Goal: Task Accomplishment & Management: Manage account settings

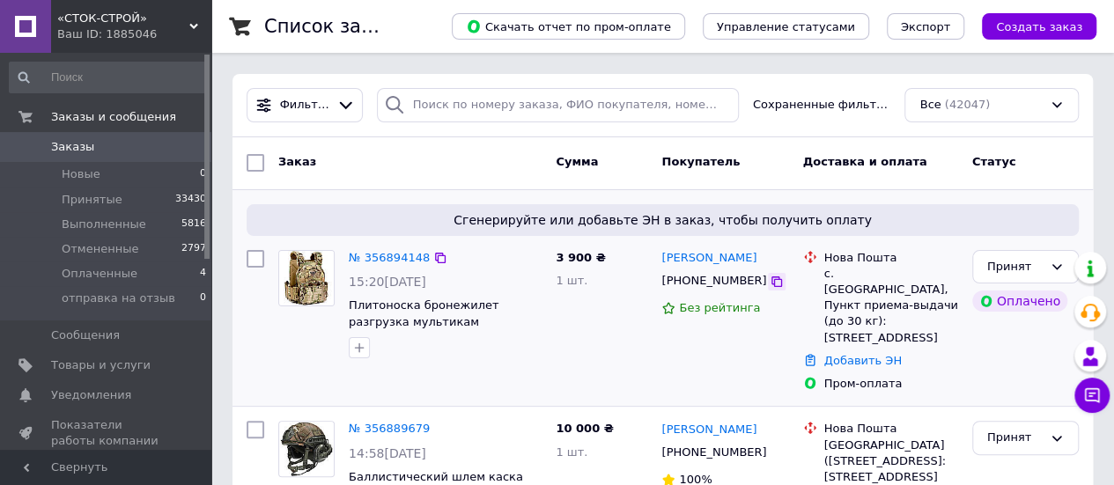
click at [771, 286] on icon at bounding box center [776, 281] width 11 height 11
click at [872, 354] on link "Добавить ЭН" at bounding box center [862, 360] width 77 height 13
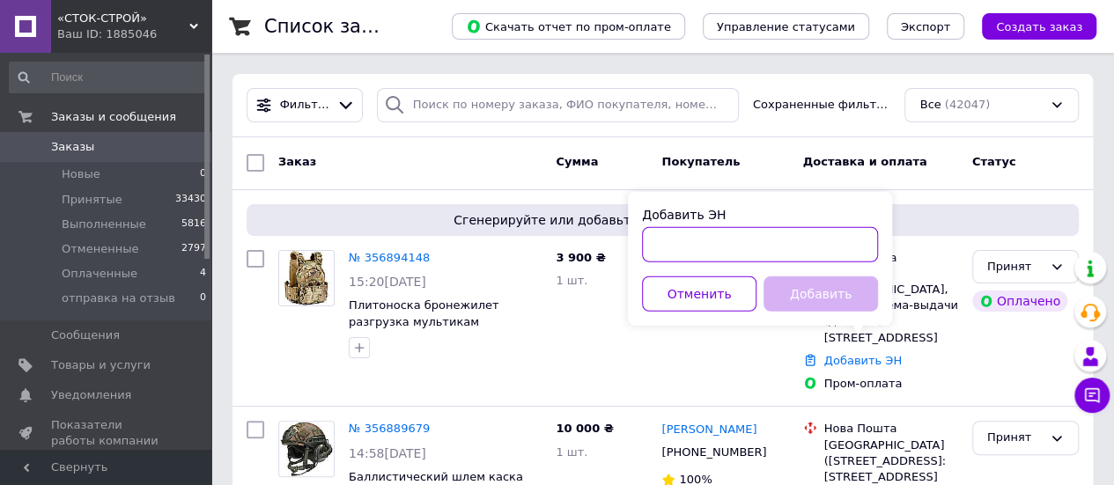
click at [720, 250] on input "Добавить ЭН" at bounding box center [760, 244] width 236 height 35
paste input "20451225204571"
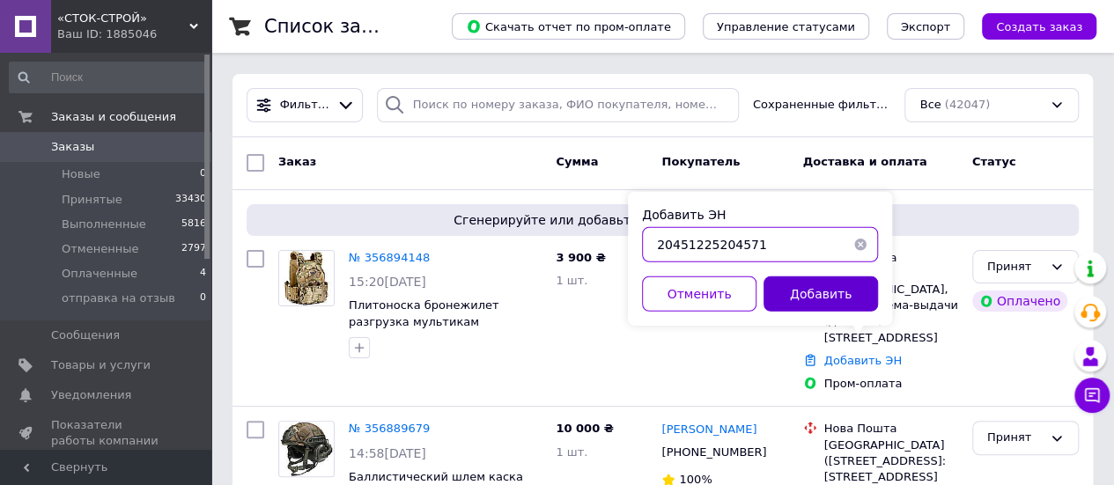
type input "20451225204571"
click at [809, 289] on button "Добавить" at bounding box center [820, 293] width 114 height 35
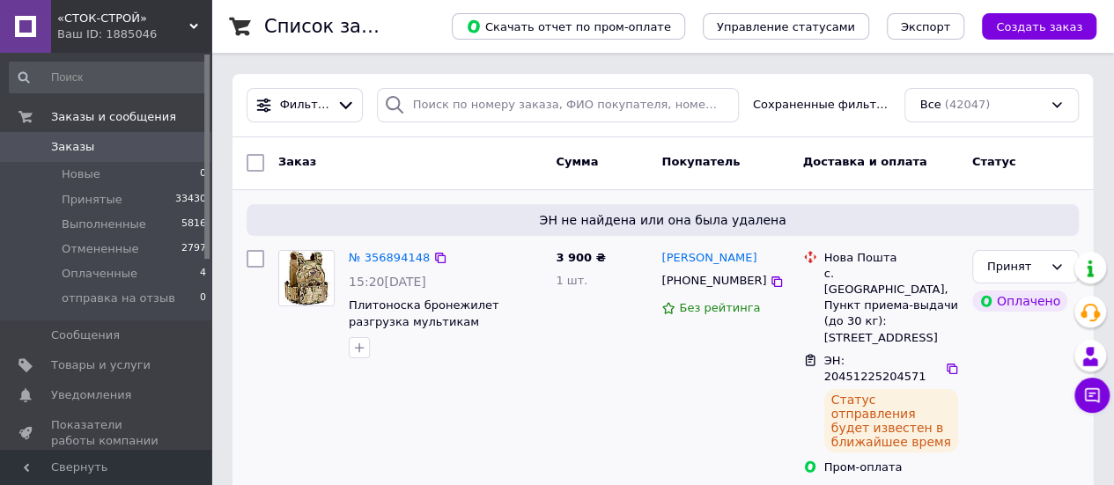
scroll to position [176, 0]
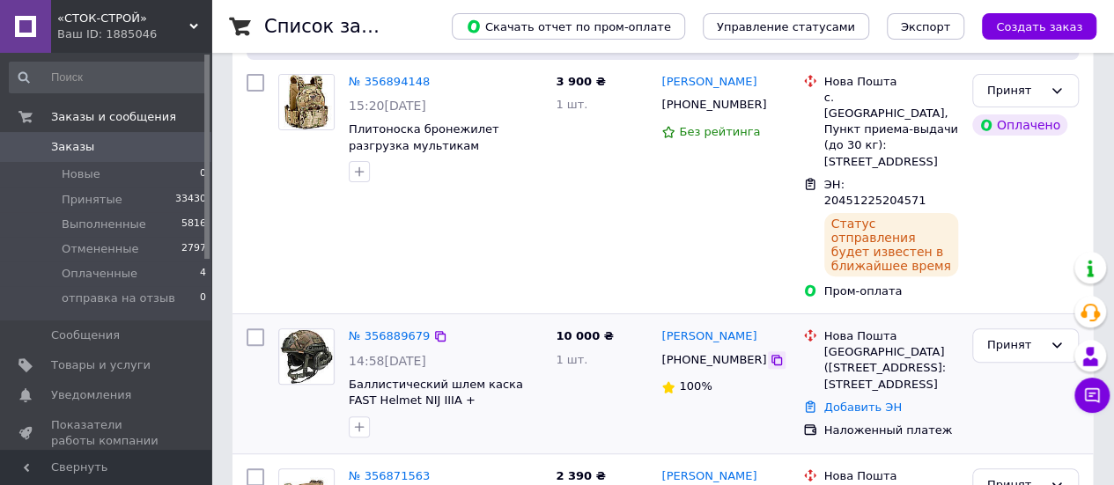
click at [770, 353] on icon at bounding box center [777, 360] width 14 height 14
click at [849, 401] on link "Добавить ЭН" at bounding box center [862, 407] width 77 height 13
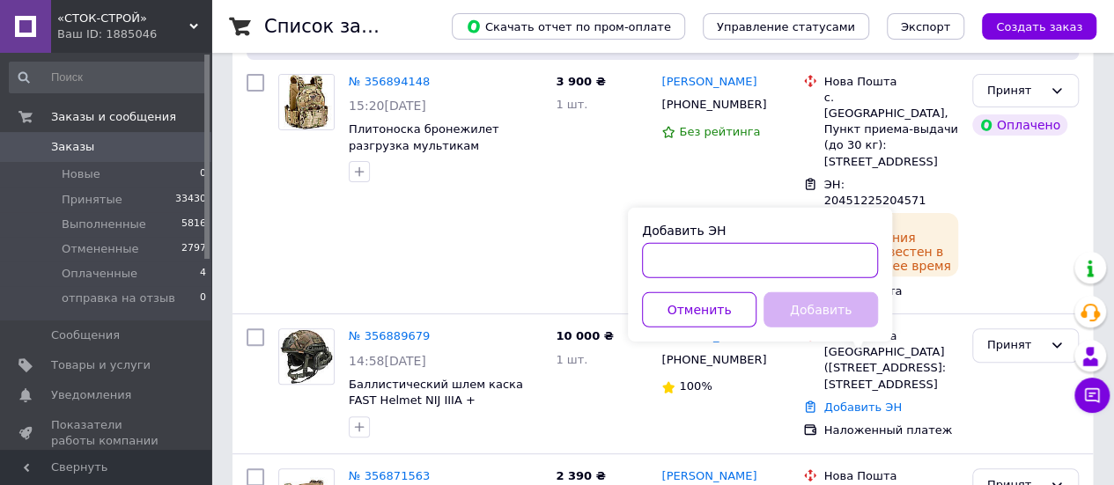
click at [731, 258] on input "Добавить ЭН" at bounding box center [760, 260] width 236 height 35
paste input "20451225206358"
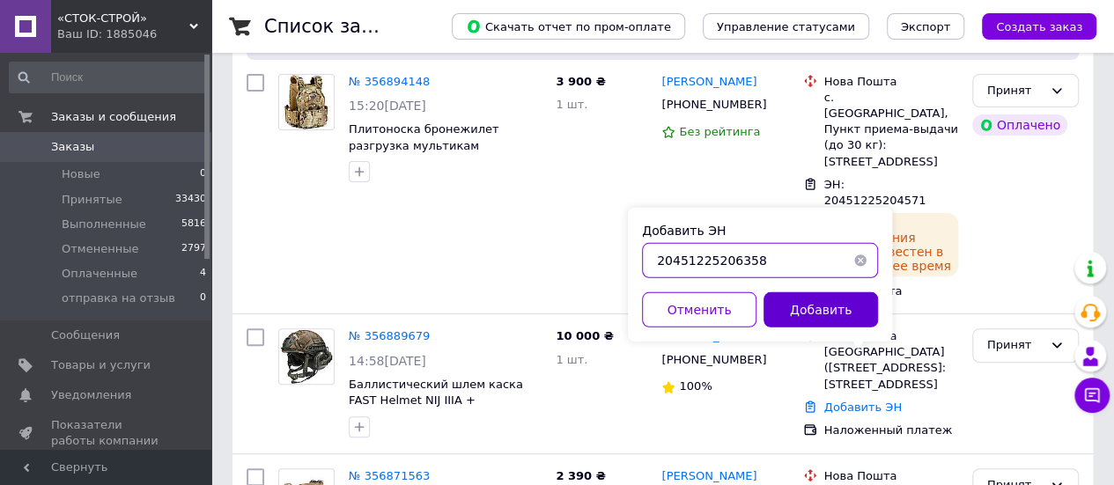
type input "20451225206358"
click at [788, 307] on button "Добавить" at bounding box center [820, 309] width 114 height 35
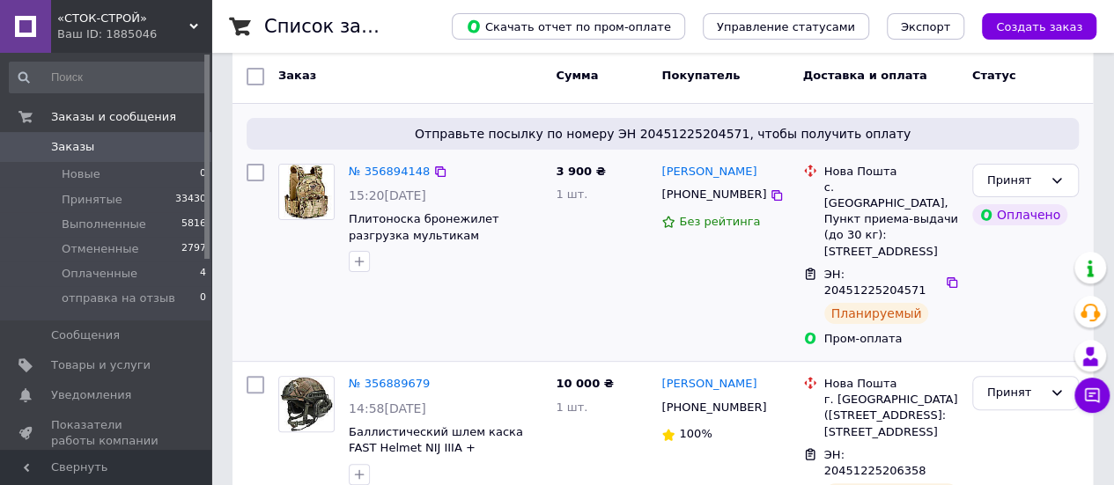
scroll to position [0, 0]
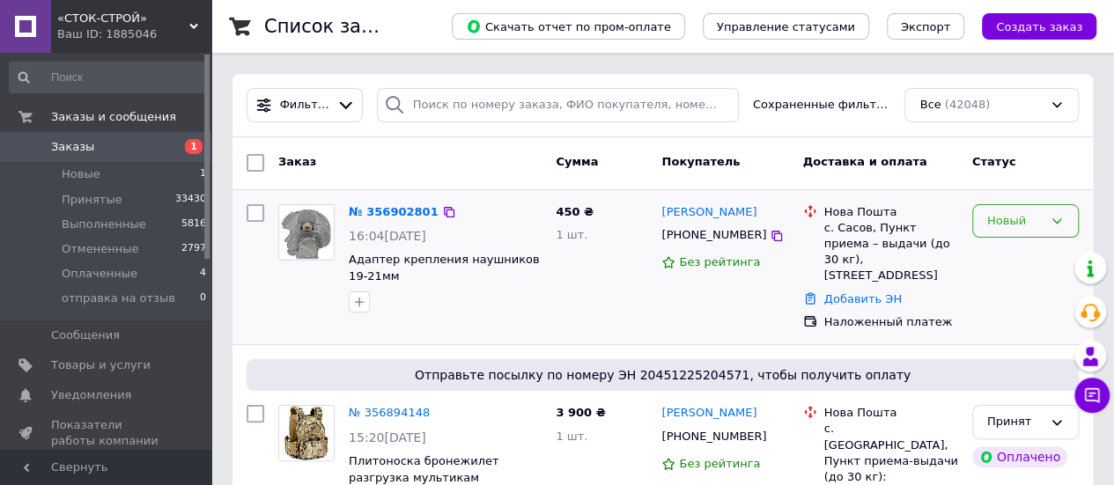
click at [1020, 228] on div "Новый" at bounding box center [1014, 221] width 55 height 18
click at [992, 253] on li "Принят" at bounding box center [1025, 257] width 105 height 33
click at [771, 233] on icon at bounding box center [776, 236] width 11 height 11
click at [854, 292] on link "Добавить ЭН" at bounding box center [862, 298] width 77 height 13
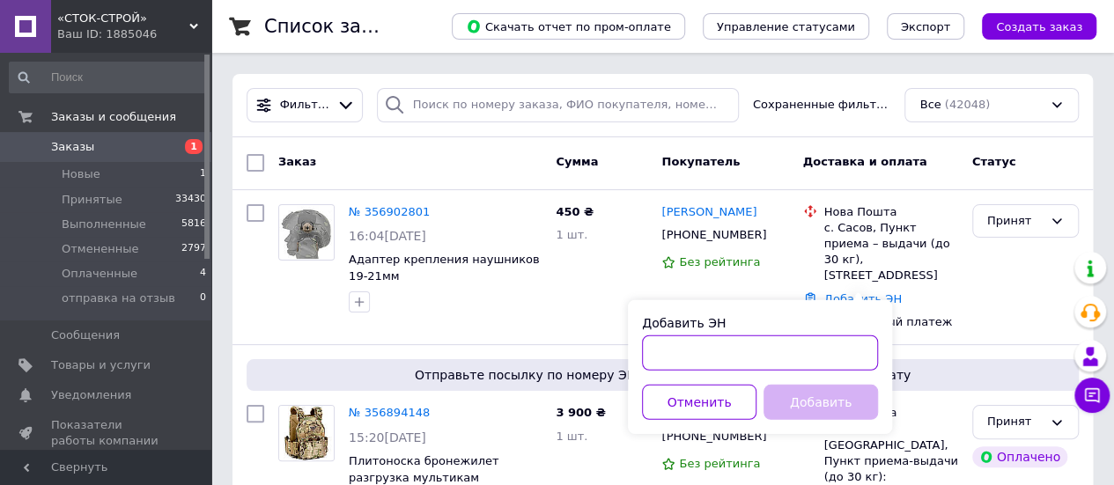
click at [777, 342] on input "Добавить ЭН" at bounding box center [760, 352] width 236 height 35
paste input "[PHONE_NUMBER]"
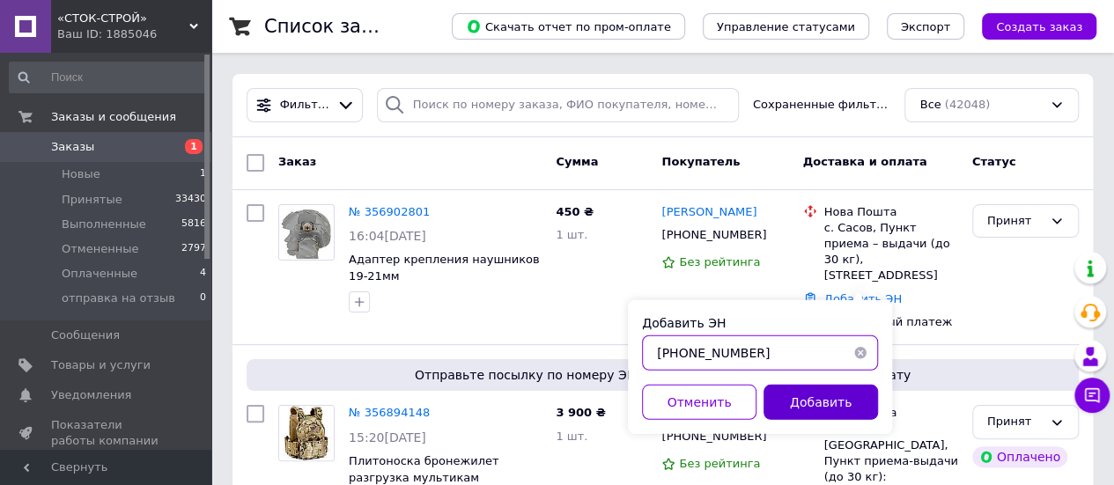
type input "[PHONE_NUMBER]"
click at [810, 416] on button "Добавить" at bounding box center [820, 402] width 114 height 35
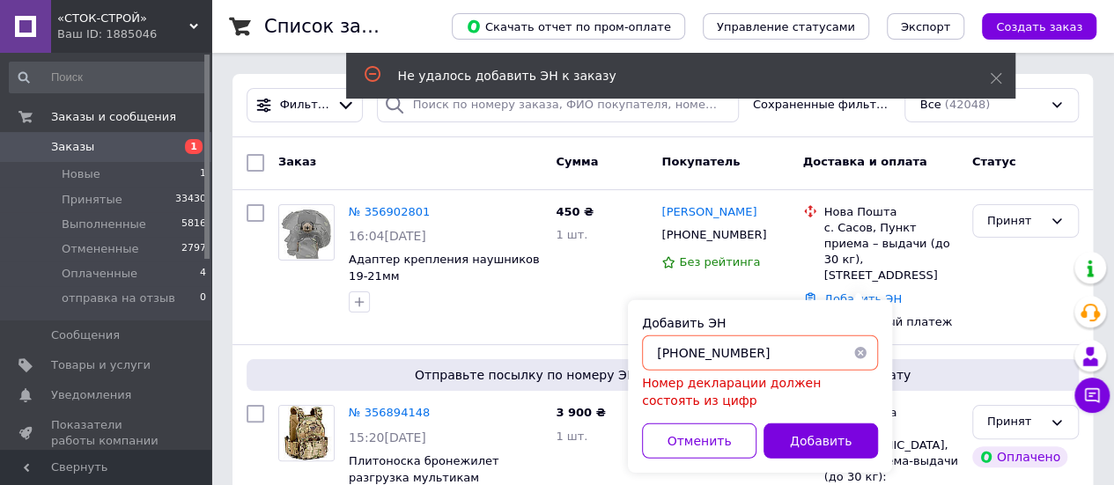
click at [851, 352] on button "button" at bounding box center [860, 352] width 35 height 35
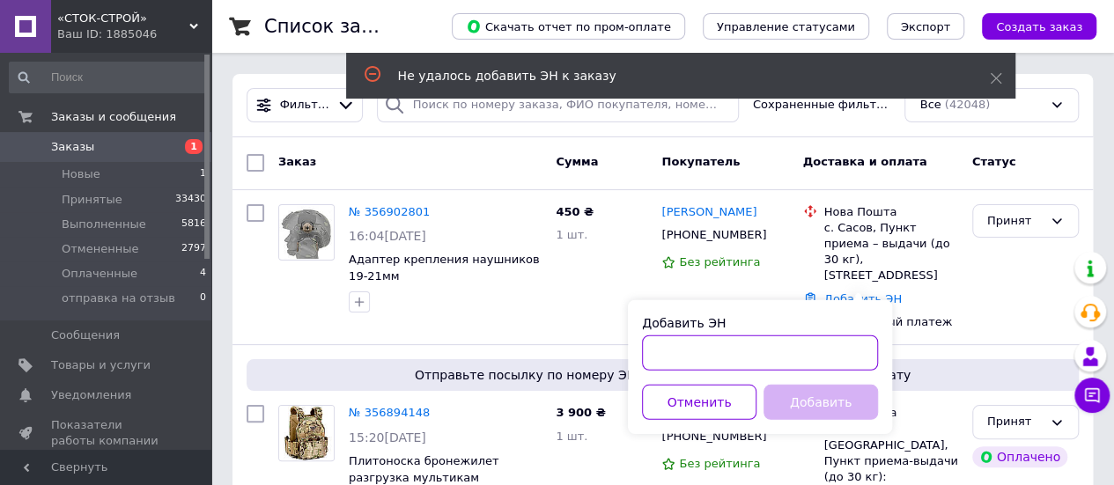
paste input "20451225218436"
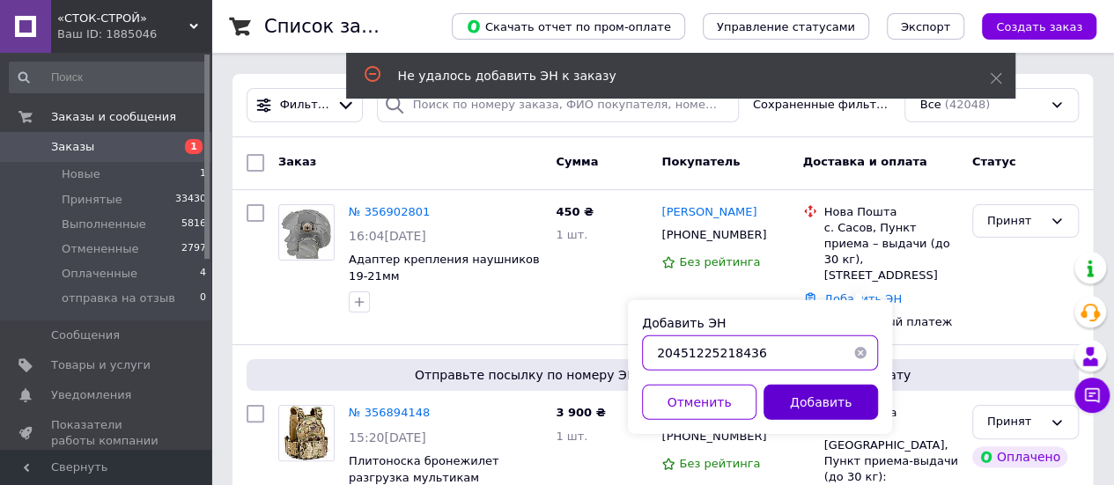
type input "20451225218436"
click at [805, 411] on button "Добавить" at bounding box center [820, 402] width 114 height 35
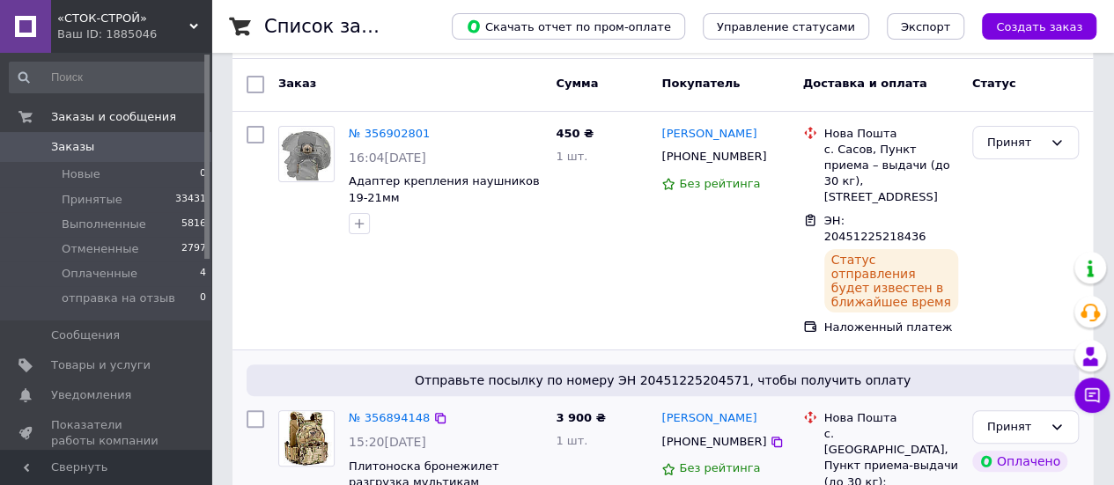
scroll to position [264, 0]
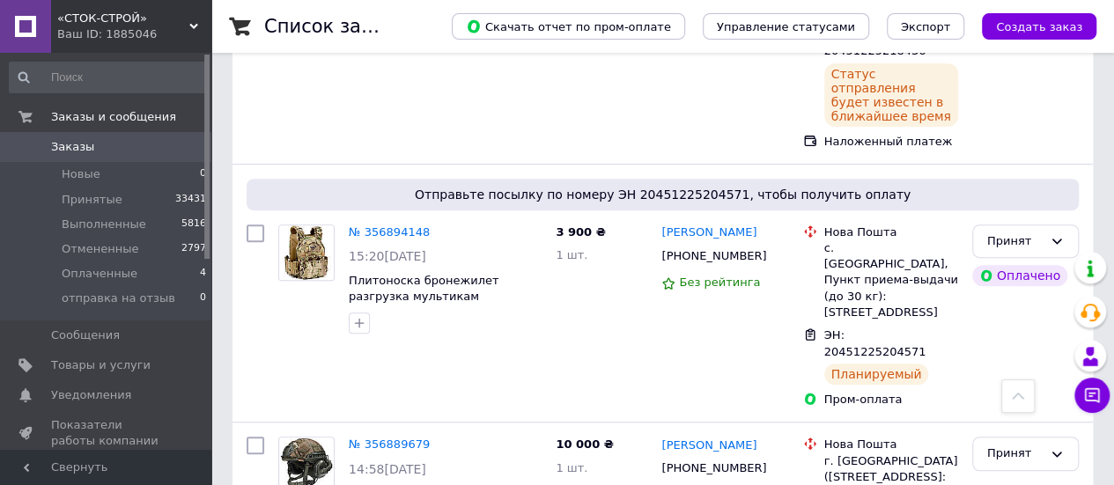
click at [86, 156] on link "Заказы 0" at bounding box center [108, 147] width 217 height 30
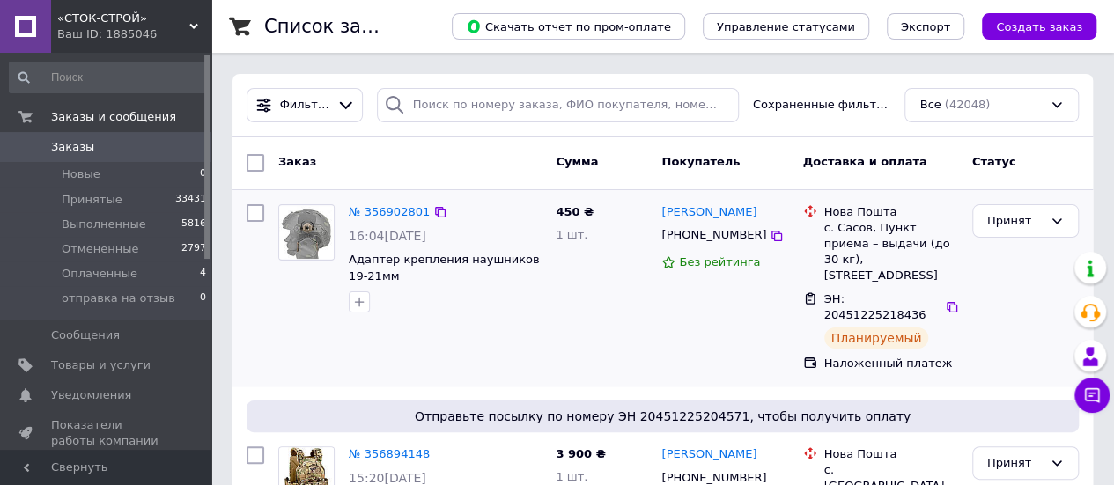
drag, startPoint x: 768, startPoint y: 211, endPoint x: 656, endPoint y: 217, distance: 112.0
click at [656, 217] on div "[PERSON_NAME] [PHONE_NUMBER] Без рейтинга" at bounding box center [724, 287] width 141 height 181
copy link "[PERSON_NAME]"
drag, startPoint x: 907, startPoint y: 260, endPoint x: 822, endPoint y: 230, distance: 89.7
click at [824, 230] on div "с. Сасов, Пункт приема – выдачи (до 30 кг), [STREET_ADDRESS]" at bounding box center [891, 252] width 134 height 64
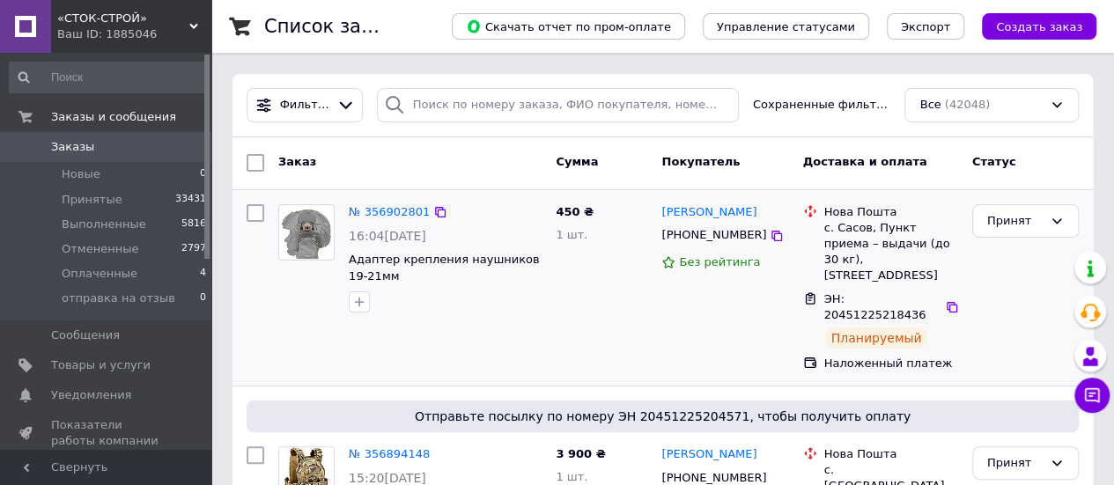
copy div "с. Сасов, Пункт приема – выдачи (до 30 кг), [STREET_ADDRESS]"
click at [771, 240] on icon at bounding box center [776, 236] width 11 height 11
